Goal: Information Seeking & Learning: Compare options

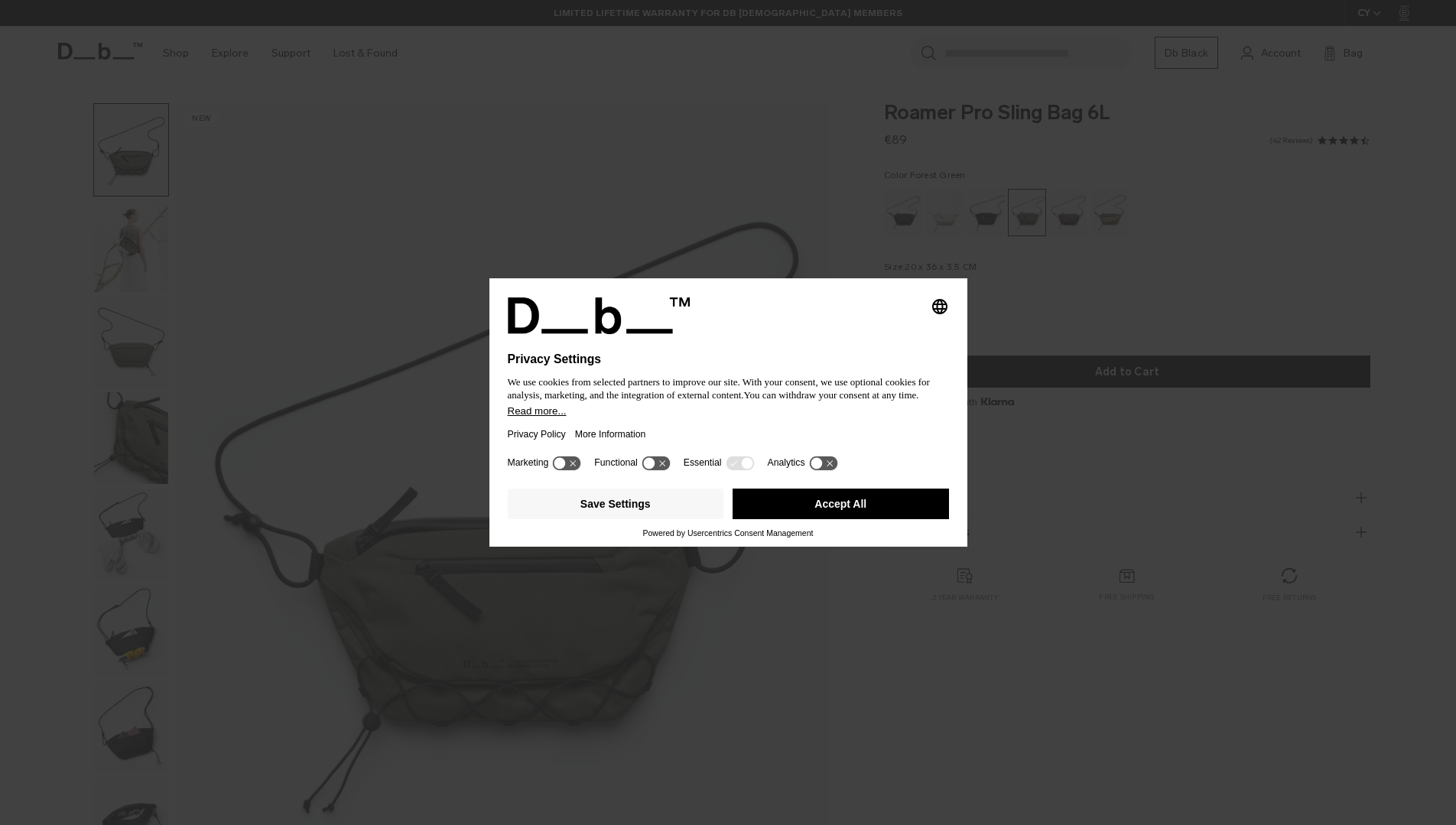
click at [832, 514] on button "Accept All" at bounding box center [840, 503] width 216 height 31
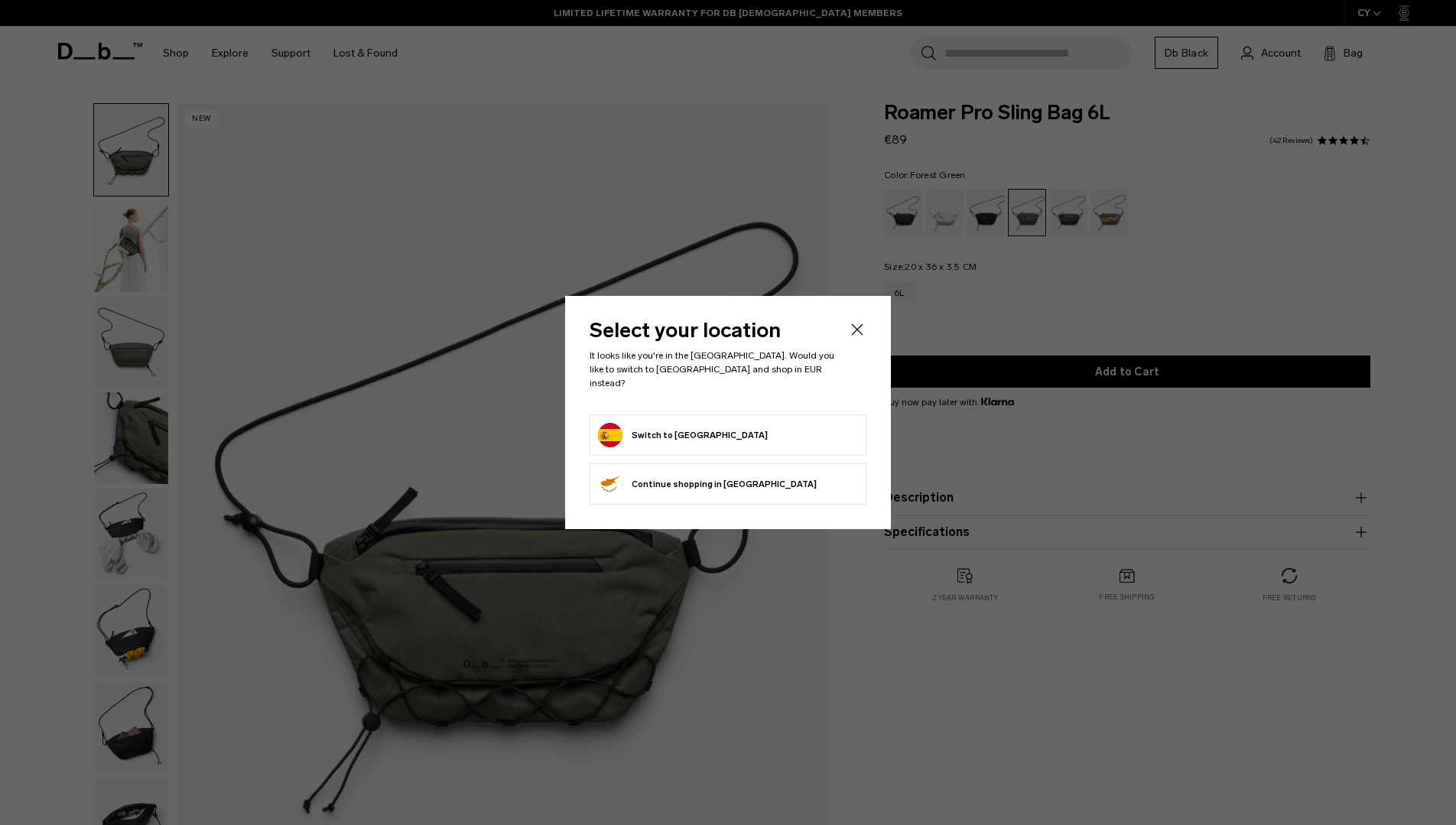
click at [699, 423] on form "Switch to Spain" at bounding box center [728, 435] width 260 height 25
click at [668, 429] on button "Switch to Spain" at bounding box center [682, 435] width 170 height 25
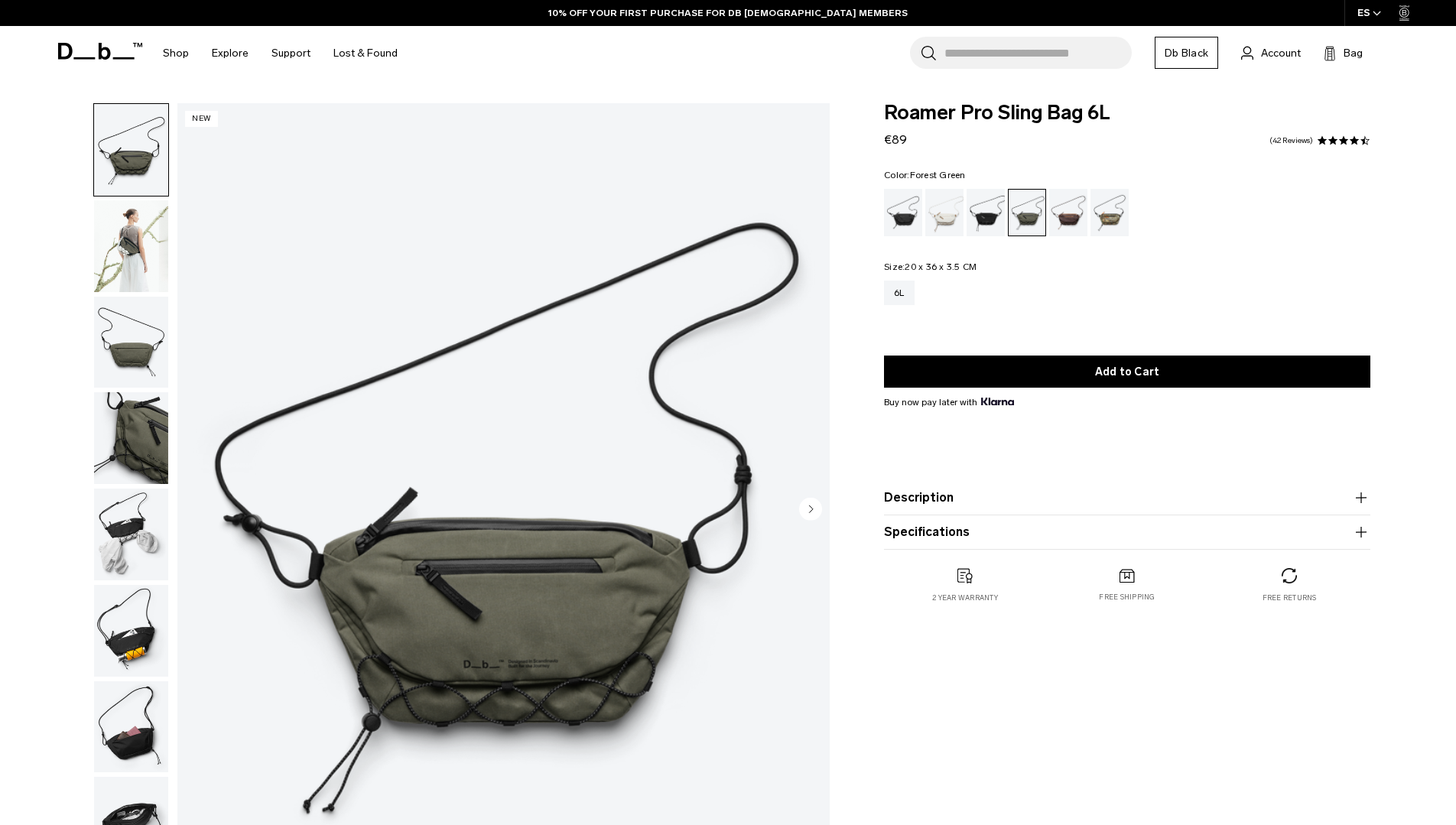
click at [125, 256] on img "button" at bounding box center [132, 246] width 74 height 92
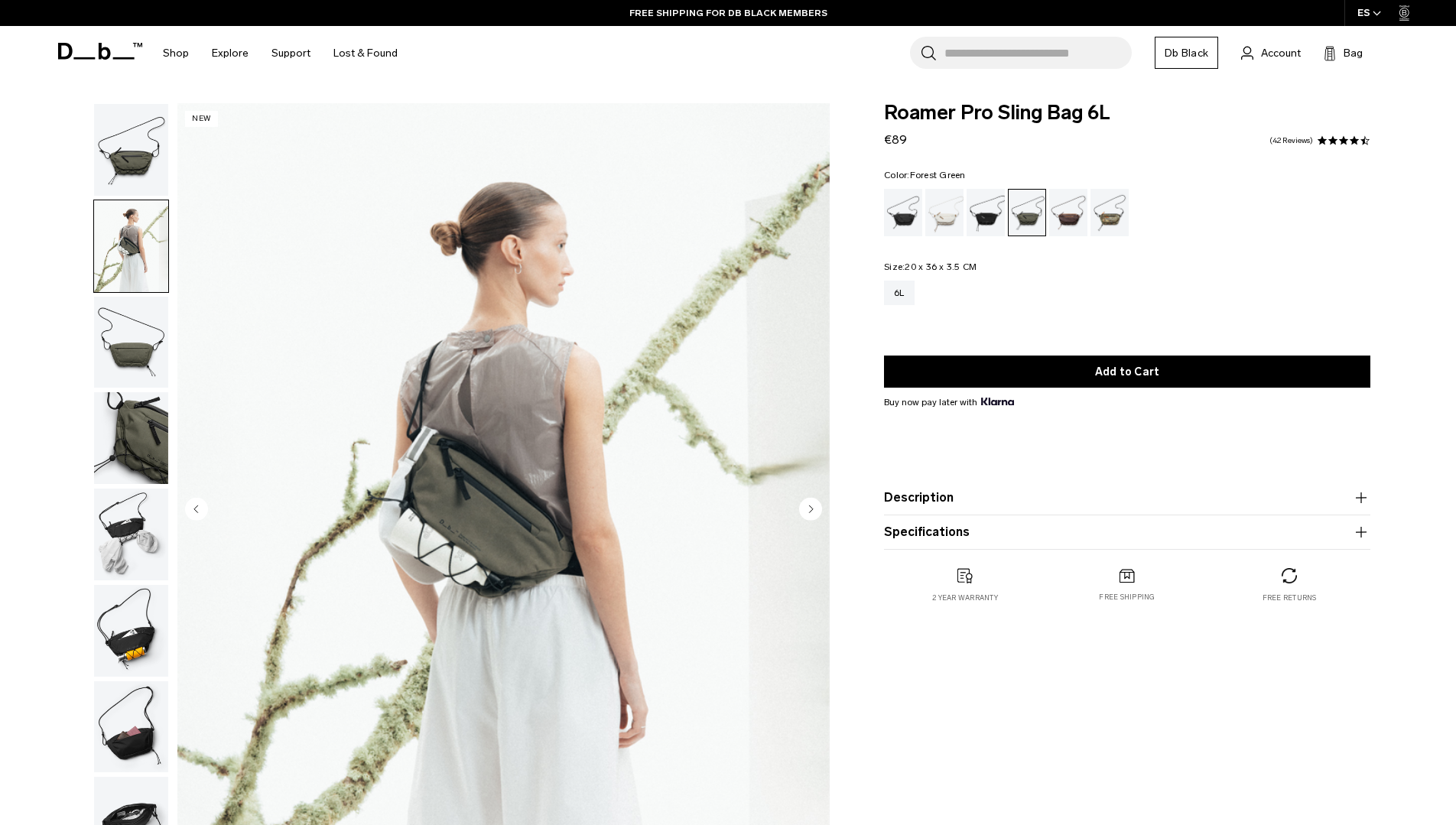
click at [128, 457] on img "button" at bounding box center [132, 438] width 74 height 92
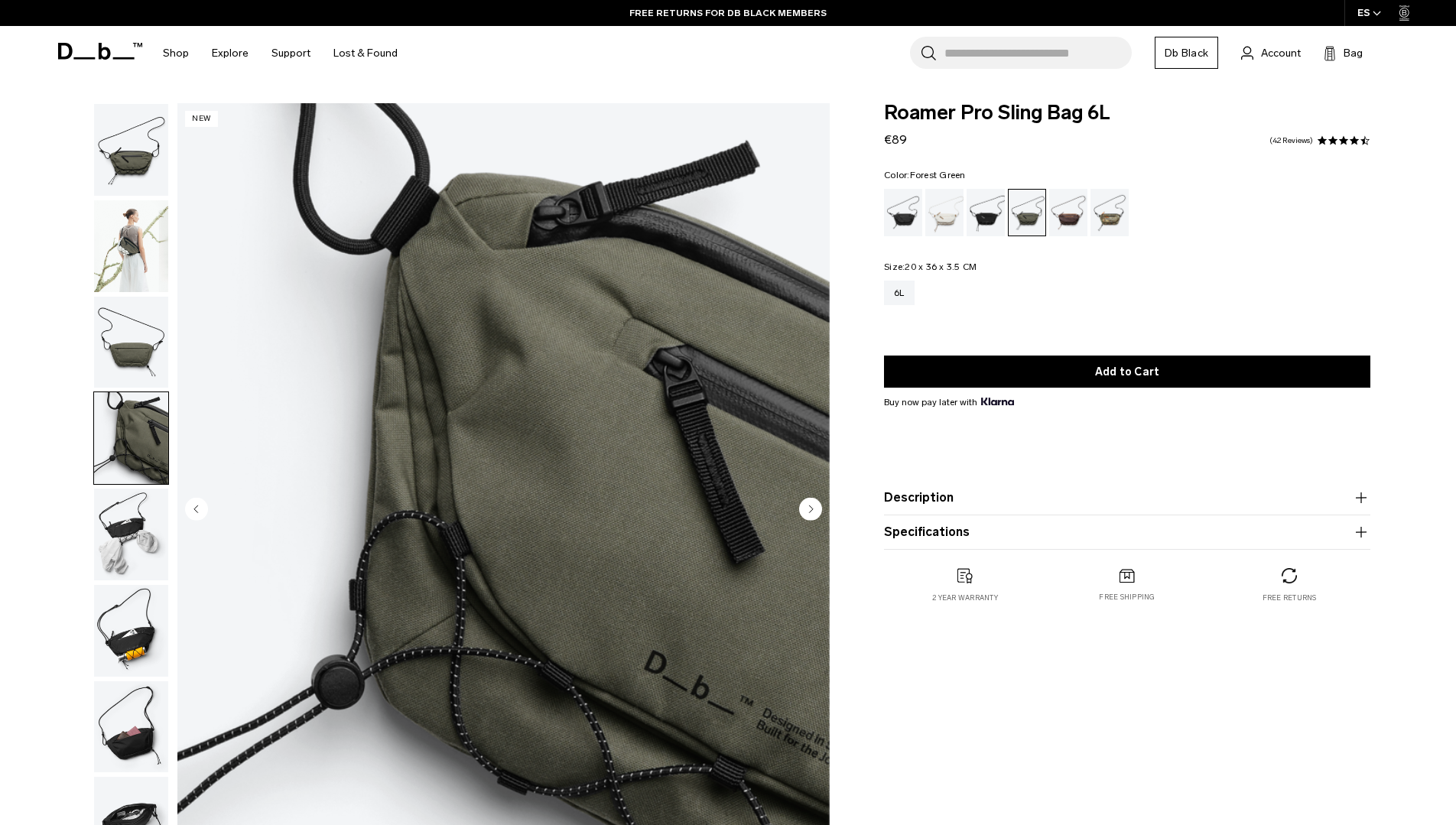
click at [118, 536] on img "button" at bounding box center [132, 534] width 74 height 92
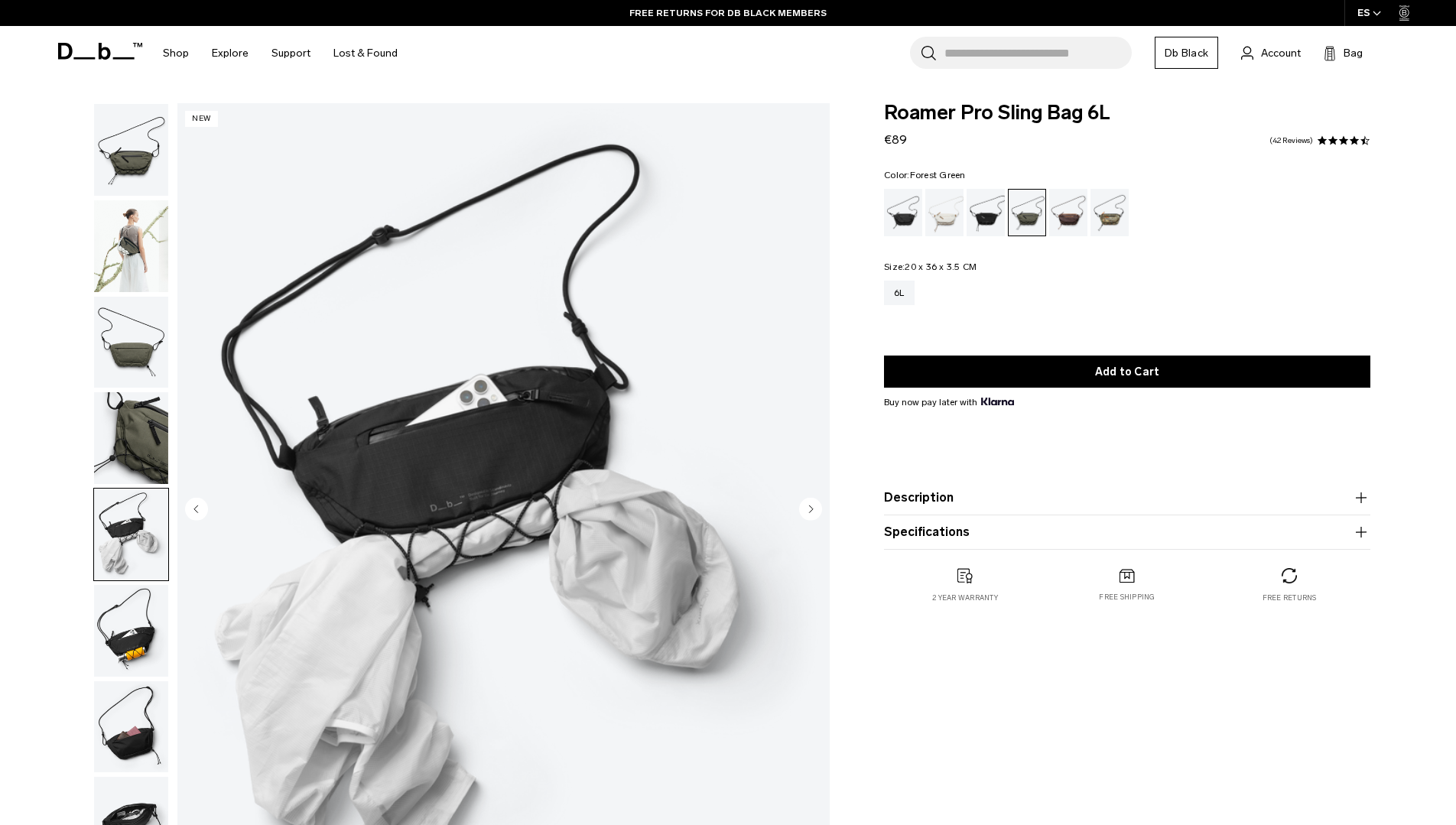
drag, startPoint x: 126, startPoint y: 624, endPoint x: 139, endPoint y: 659, distance: 37.3
click at [125, 624] on img "button" at bounding box center [132, 631] width 74 height 92
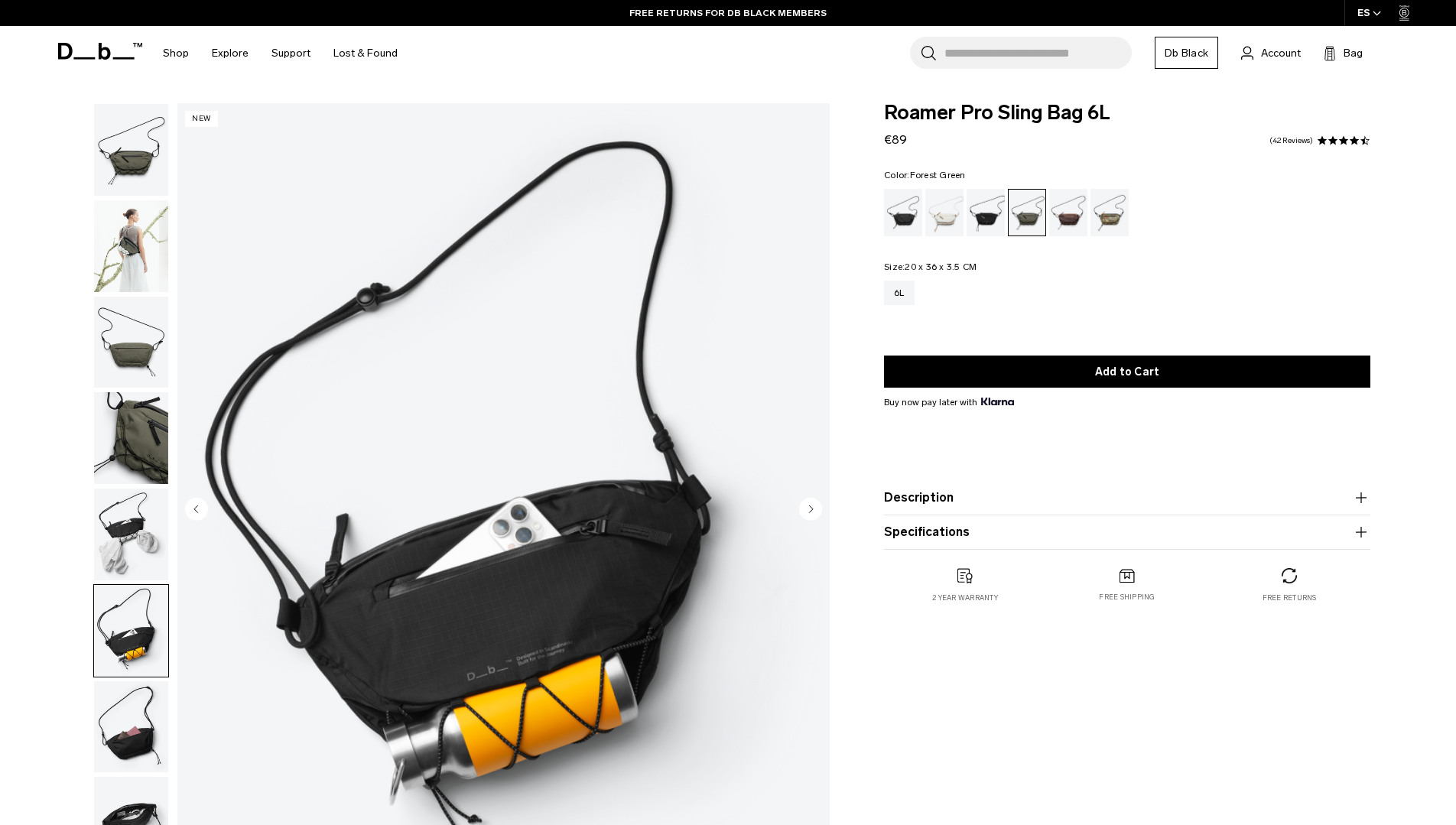
click at [135, 715] on img "button" at bounding box center [132, 727] width 74 height 92
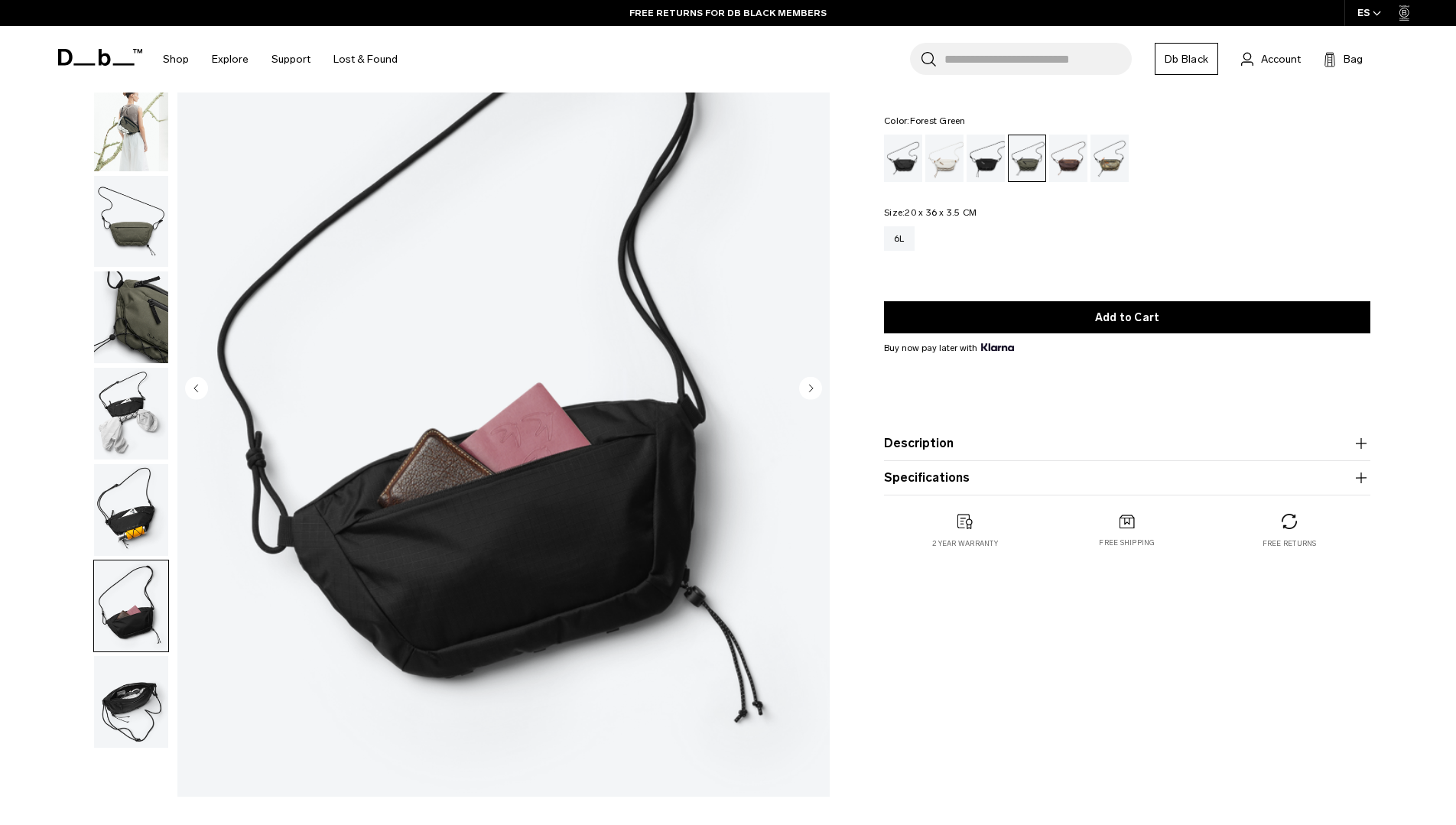
scroll to position [146, 0]
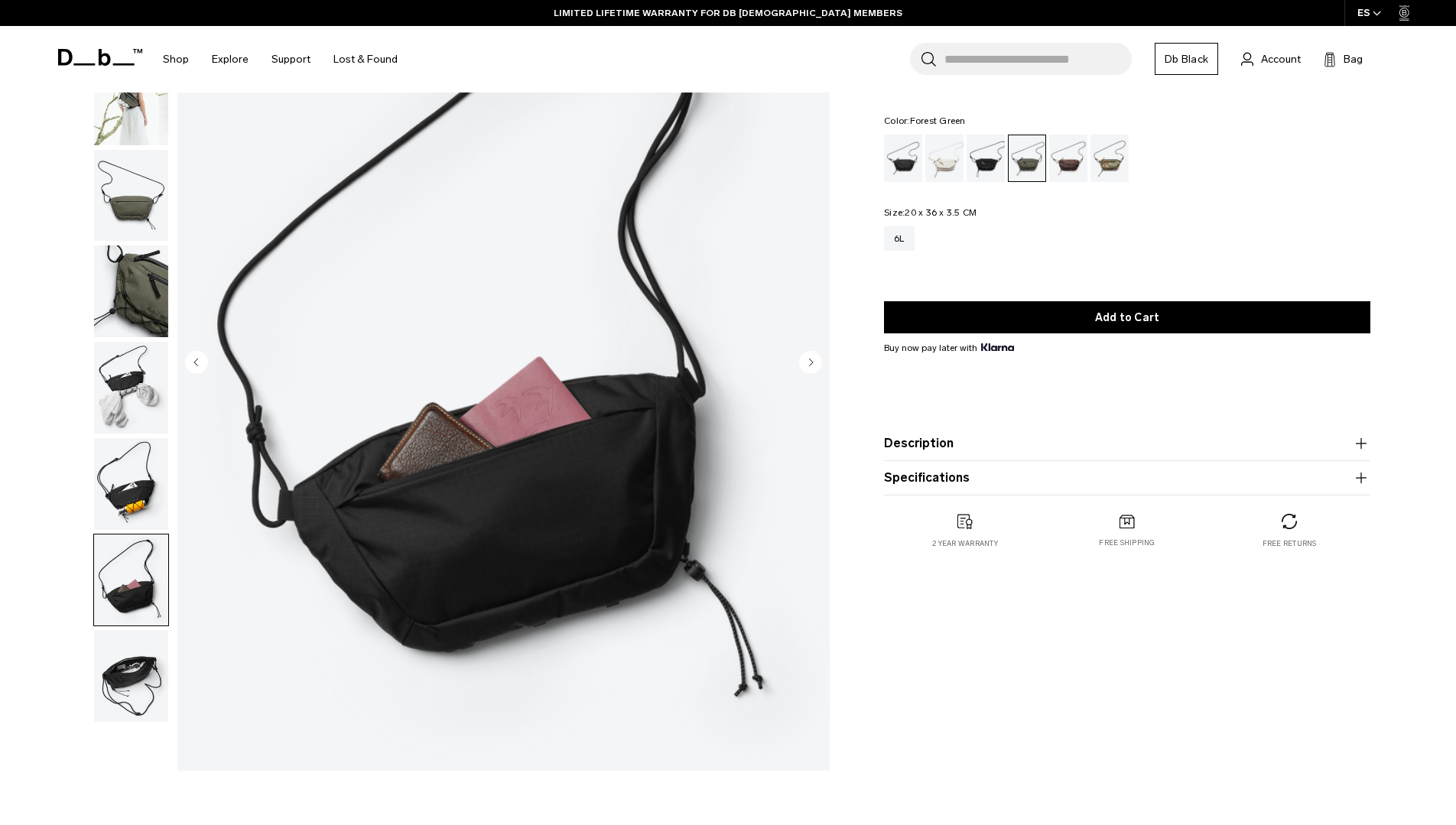
click at [136, 678] on img "button" at bounding box center [132, 675] width 74 height 92
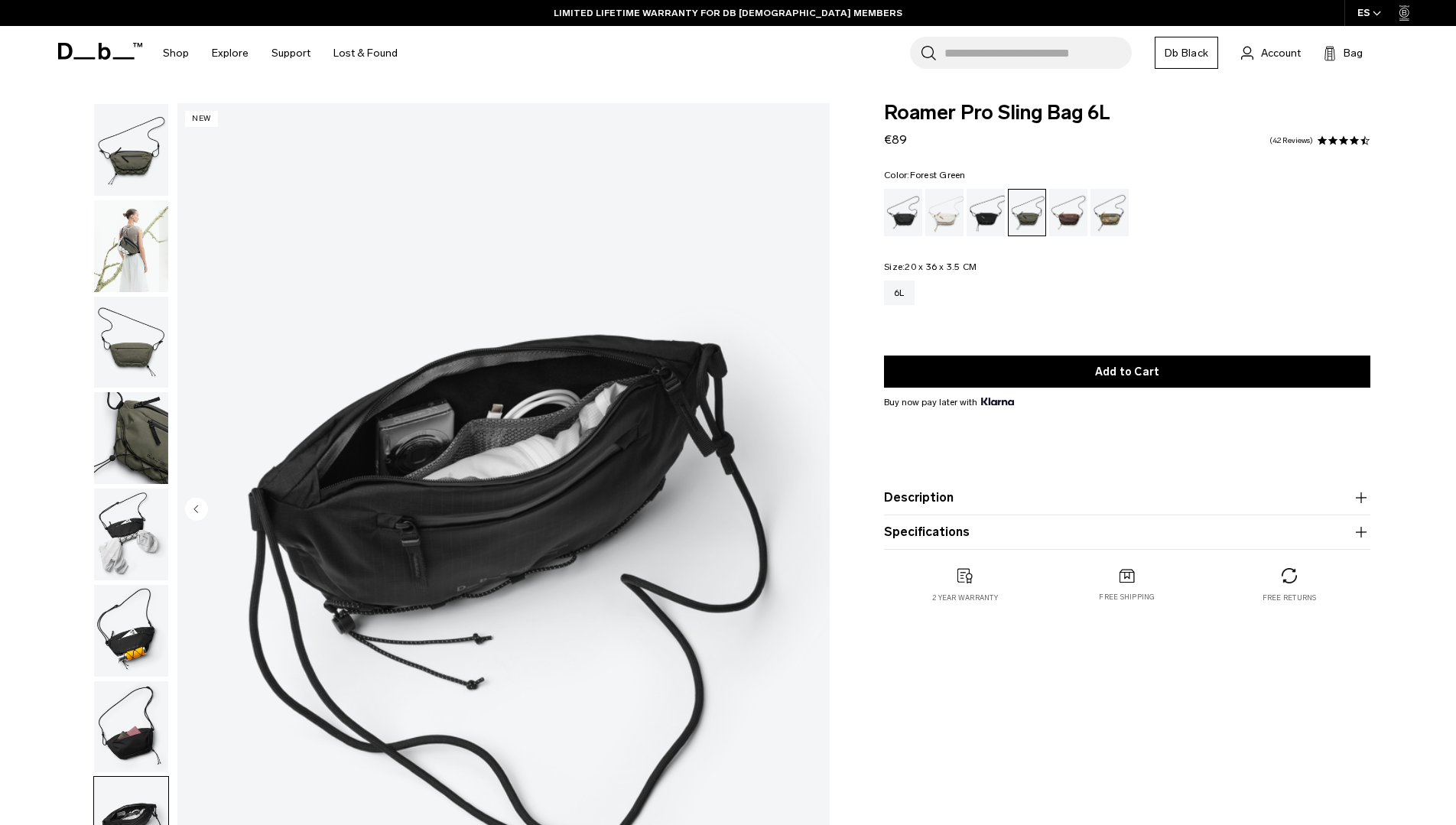
scroll to position [0, 0]
click at [138, 165] on img "button" at bounding box center [132, 150] width 74 height 92
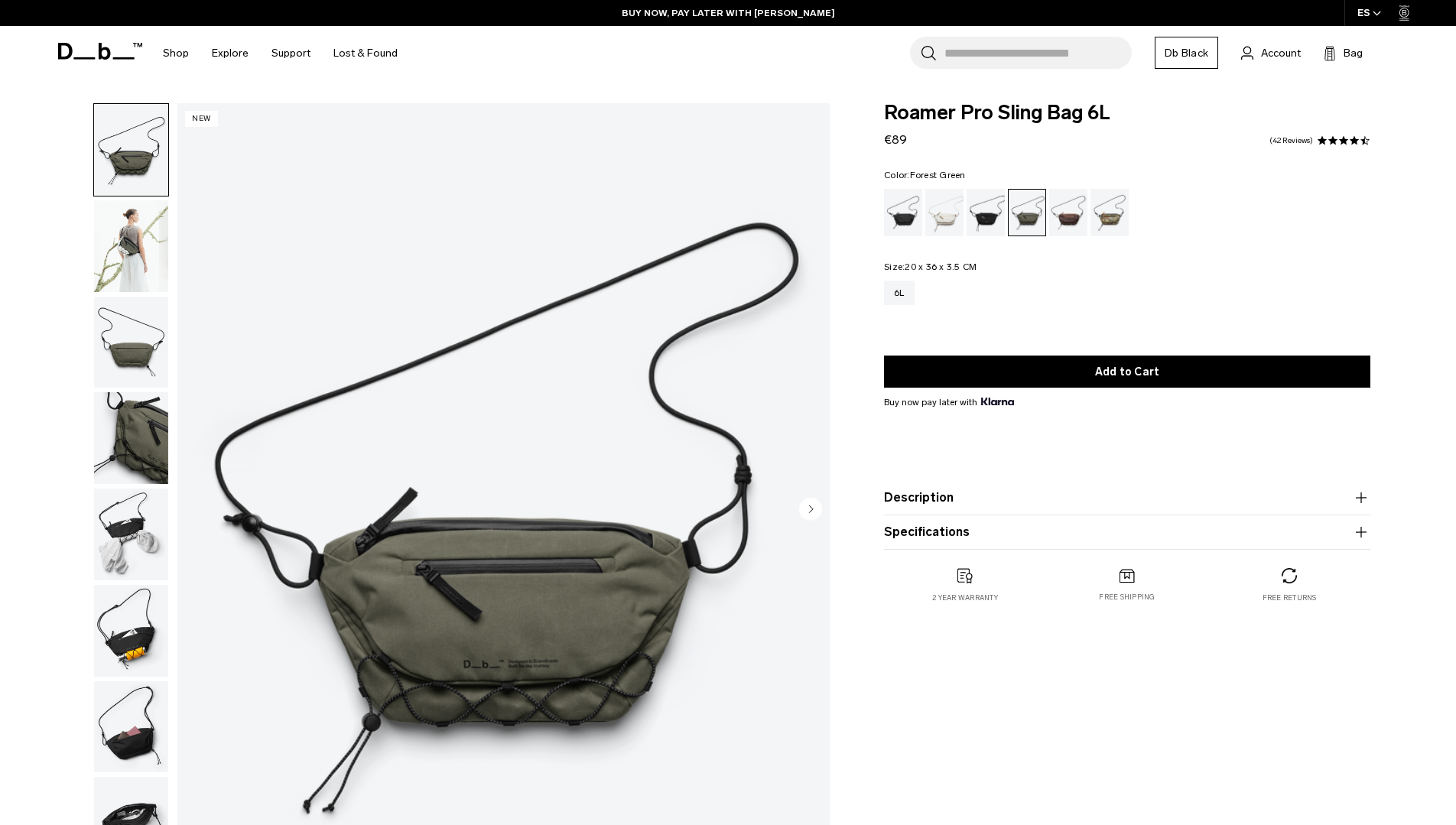
click at [504, 656] on img "1 / 8" at bounding box center [503, 511] width 652 height 814
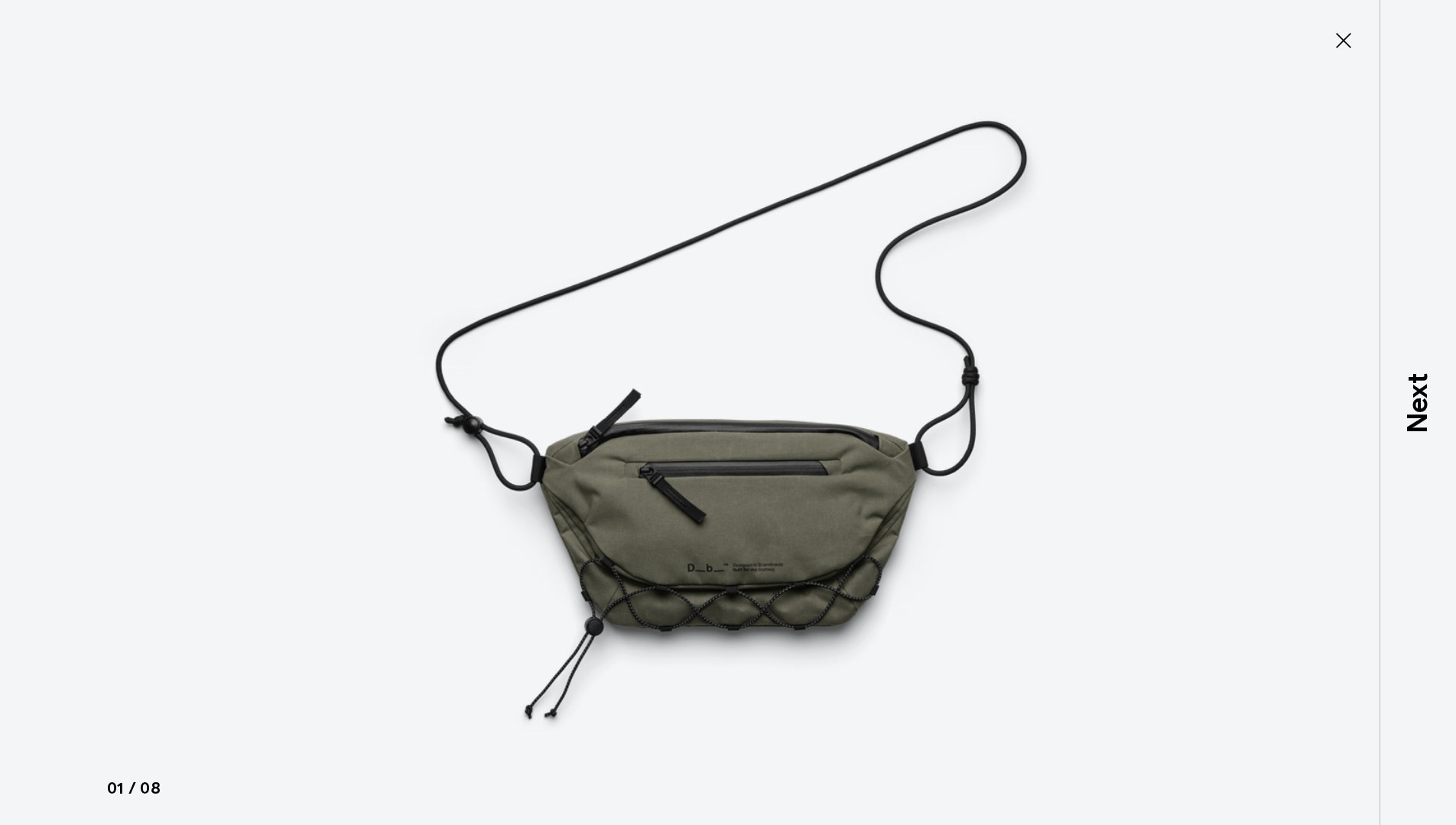
click at [773, 568] on img at bounding box center [728, 412] width 688 height 825
click at [762, 571] on img at bounding box center [728, 412] width 688 height 825
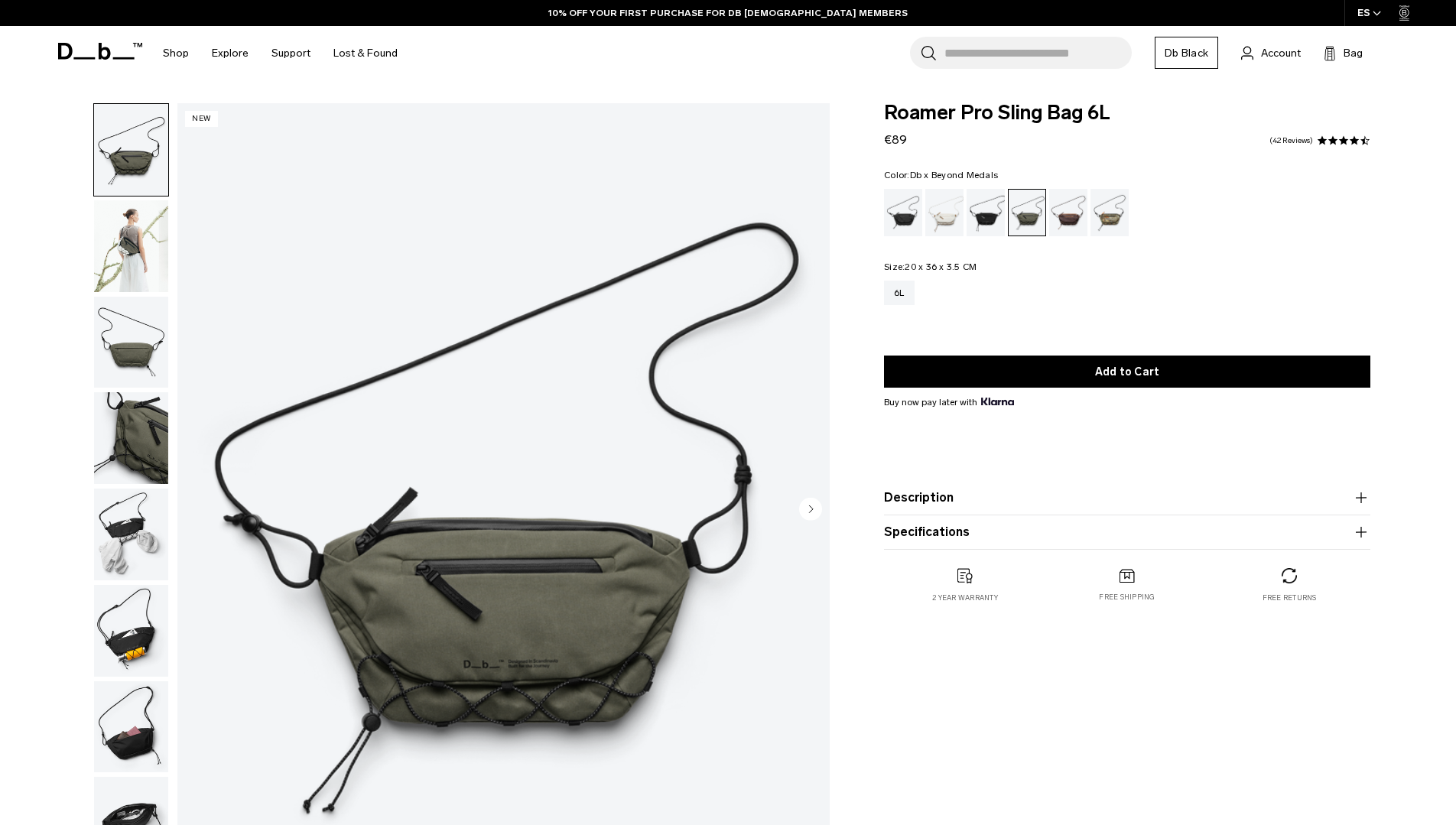
click at [1117, 219] on div "Db x Beyond Medals" at bounding box center [1109, 212] width 39 height 47
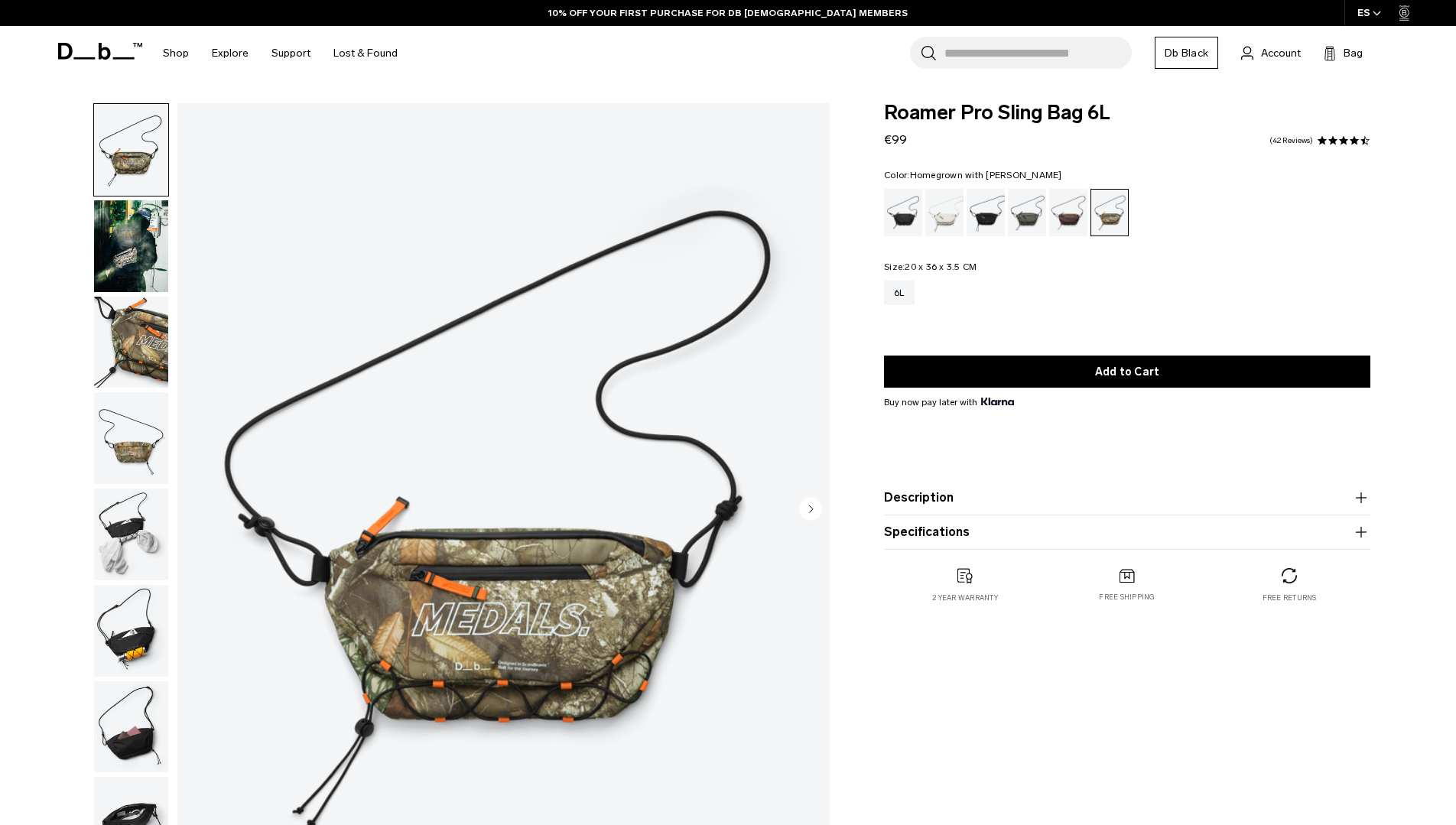
click at [1059, 212] on div "Homegrown with Lu" at bounding box center [1069, 212] width 39 height 47
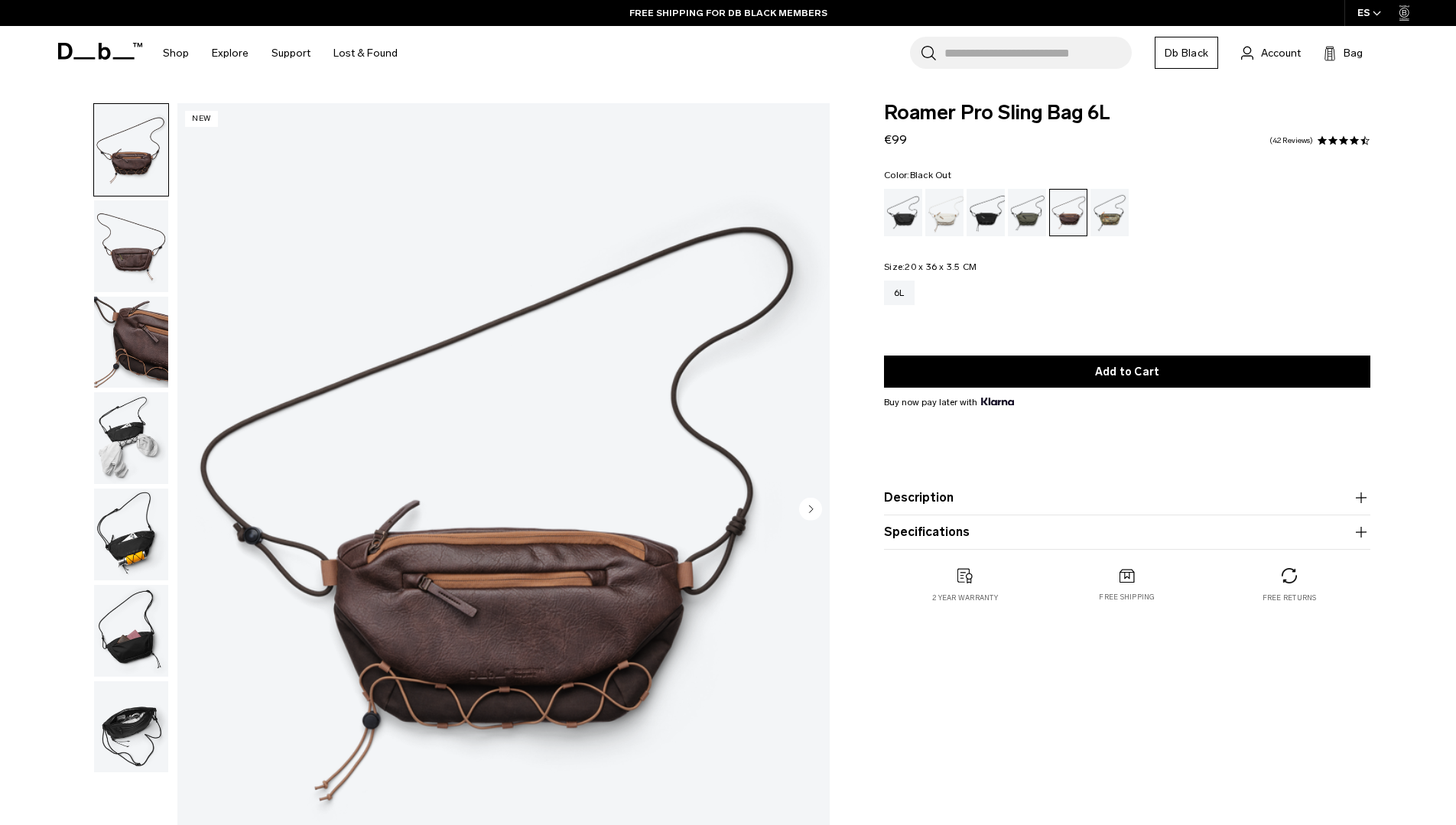
click at [904, 214] on div "Black Out" at bounding box center [903, 212] width 39 height 47
